Goal: Task Accomplishment & Management: Manage account settings

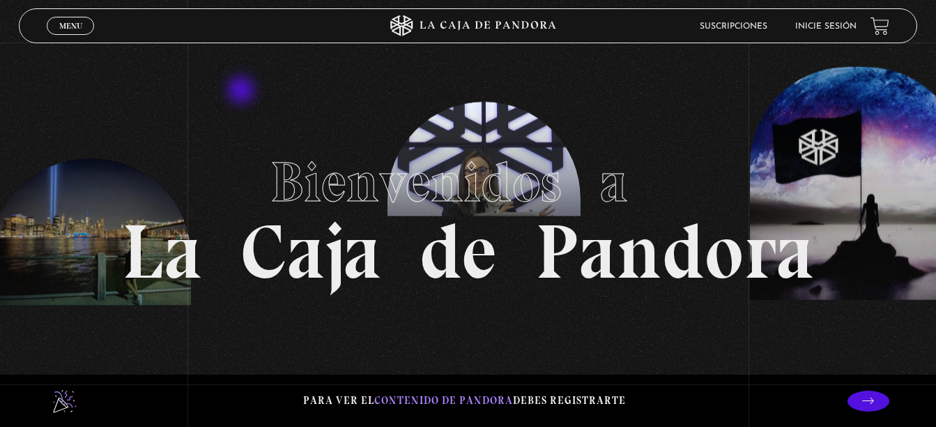
click at [75, 24] on span "Menu" at bounding box center [70, 26] width 23 height 8
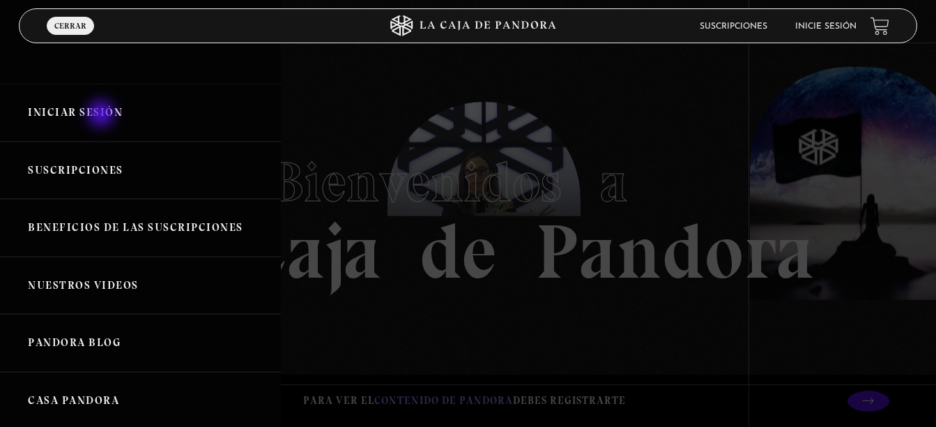
click at [102, 115] on link "Iniciar Sesión" at bounding box center [140, 113] width 281 height 58
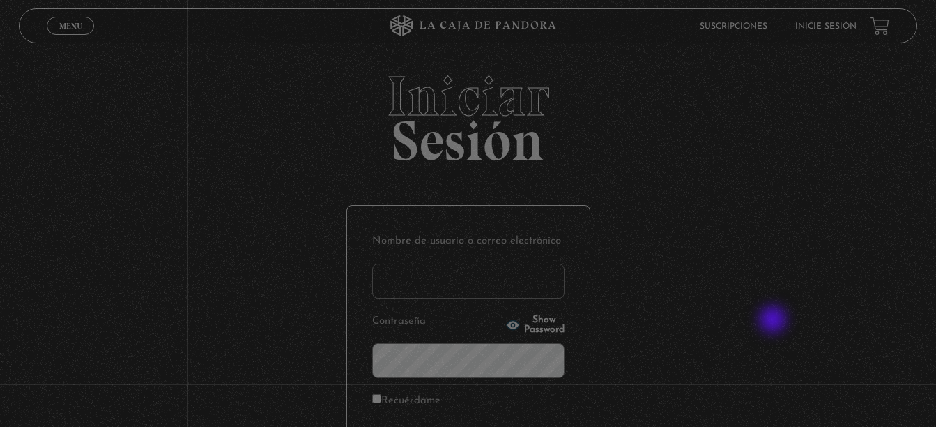
type input "[EMAIL_ADDRESS][DOMAIN_NAME]"
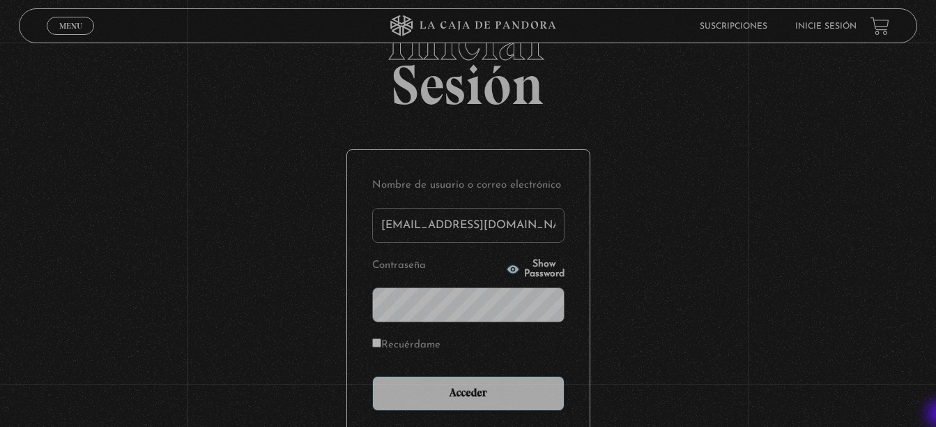
scroll to position [139, 0]
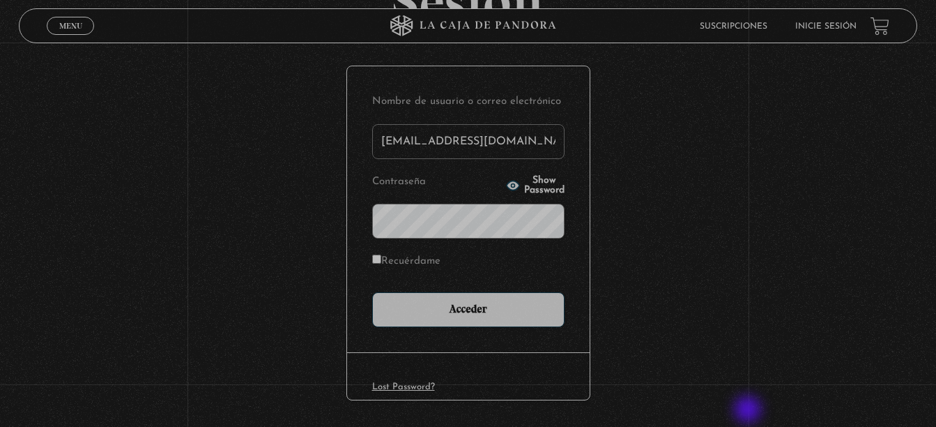
click at [519, 393] on div "Lost Password?" at bounding box center [468, 375] width 243 height 47
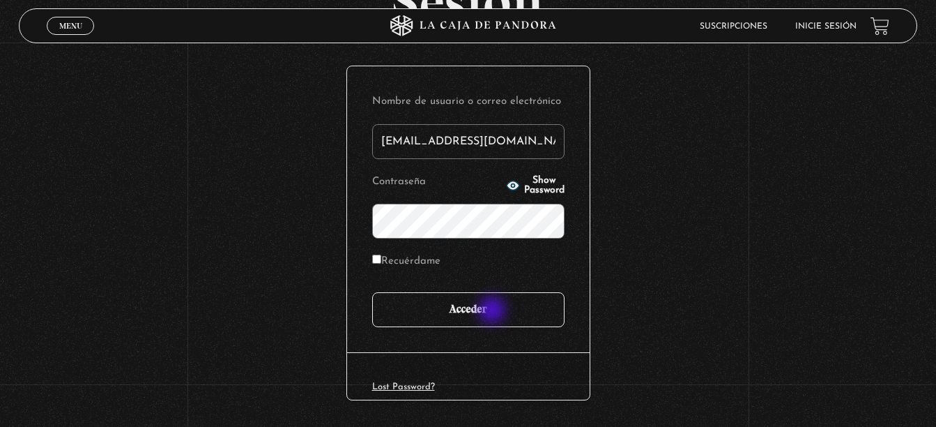
click at [494, 311] on input "Acceder" at bounding box center [468, 309] width 192 height 35
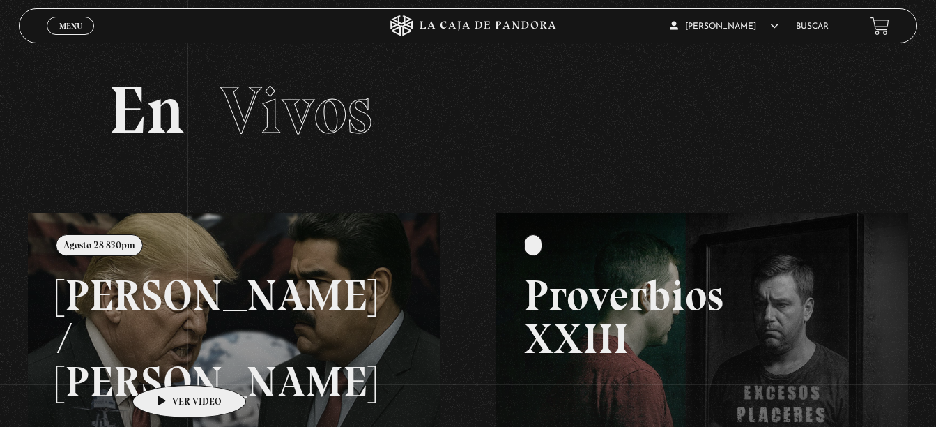
click at [167, 364] on link at bounding box center [496, 426] width 936 height 427
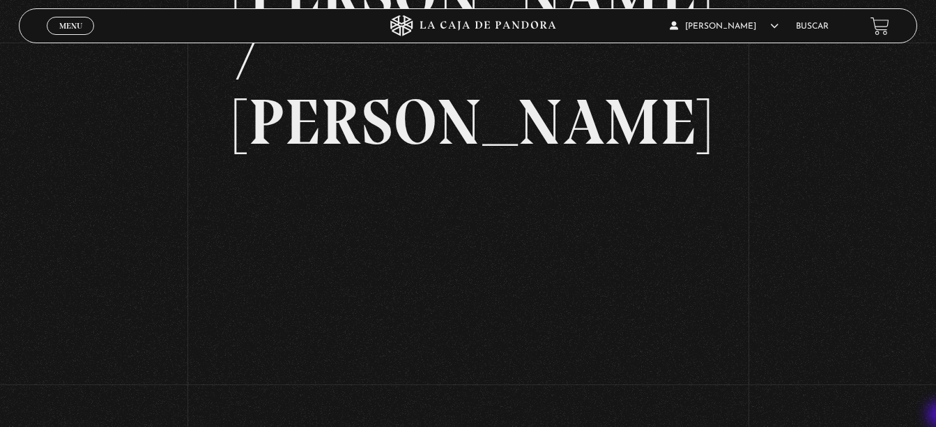
scroll to position [167, 0]
